Goal: Navigation & Orientation: Find specific page/section

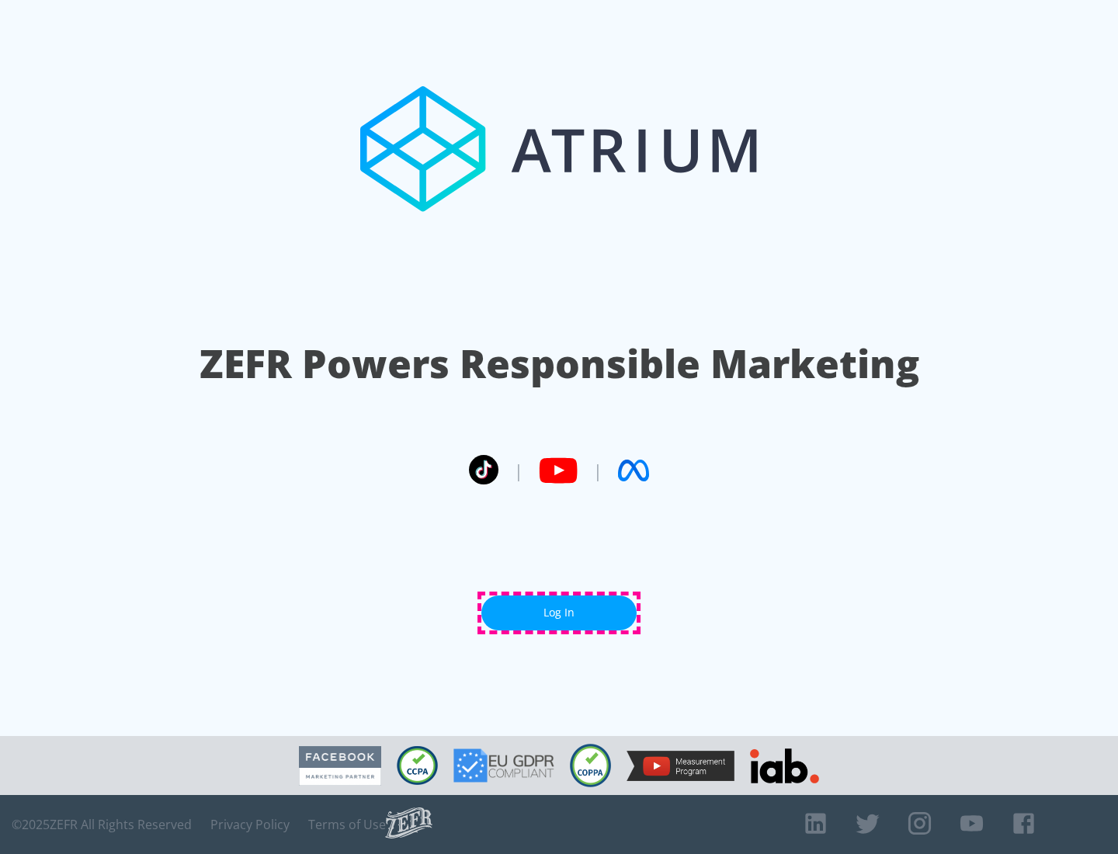
click at [559, 613] on link "Log In" at bounding box center [558, 613] width 155 height 35
